Goal: Information Seeking & Learning: Learn about a topic

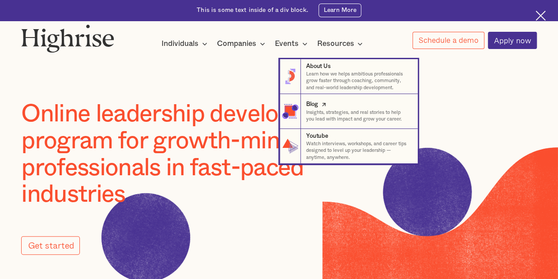
click at [327, 116] on p "Insights, strategies, and real stories to help you lead with impact and grow yo…" at bounding box center [358, 116] width 104 height 14
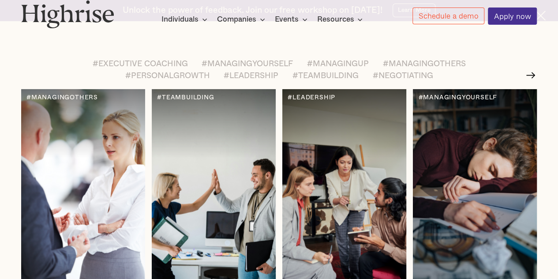
scroll to position [1051, 0]
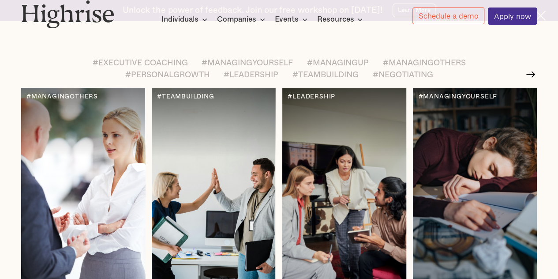
click at [56, 181] on div at bounding box center [82, 192] width 123 height 209
